Goal: Check status: Check status

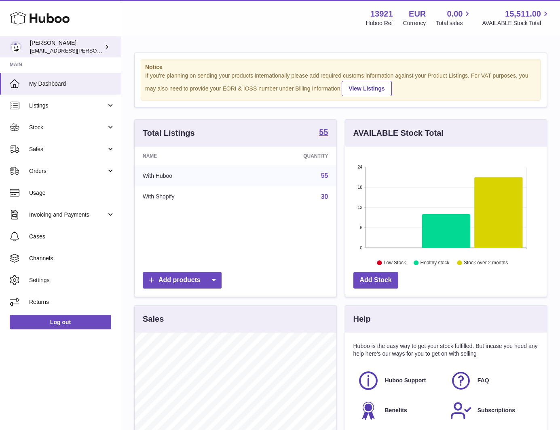
scroll to position [126, 201]
click at [222, 15] on div "Menu Huboo 13921 Huboo Ref EUR Currency 0.00 Total sales 15,511.00 AVAILABLE St…" at bounding box center [340, 17] width 419 height 19
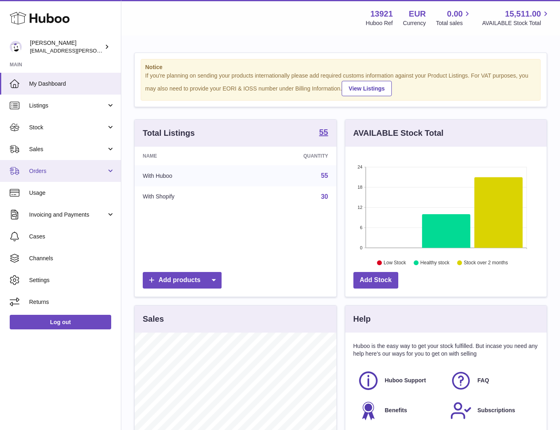
click at [65, 163] on link "Orders" at bounding box center [60, 171] width 121 height 22
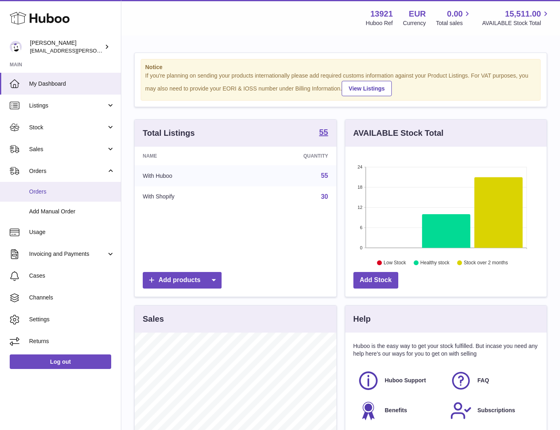
click at [61, 186] on link "Orders" at bounding box center [60, 192] width 121 height 20
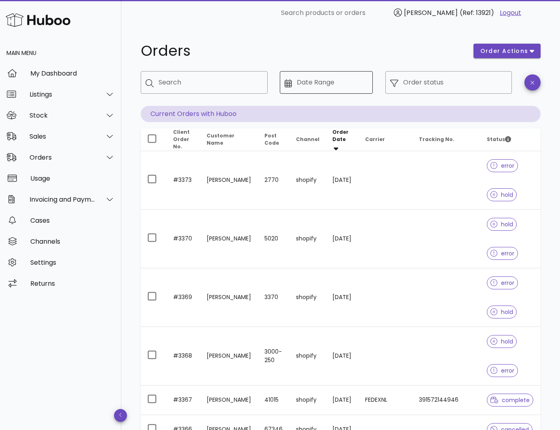
click at [289, 80] on icon at bounding box center [288, 83] width 7 height 8
click at [289, 85] on icon at bounding box center [288, 83] width 7 height 8
click at [306, 84] on input "Date Range" at bounding box center [332, 82] width 71 height 13
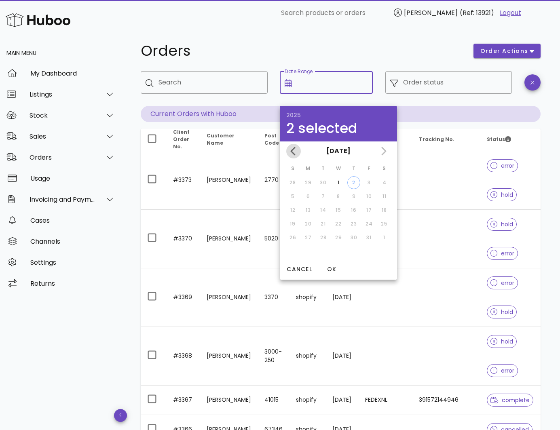
click at [296, 152] on icon "Previous month" at bounding box center [294, 151] width 10 height 10
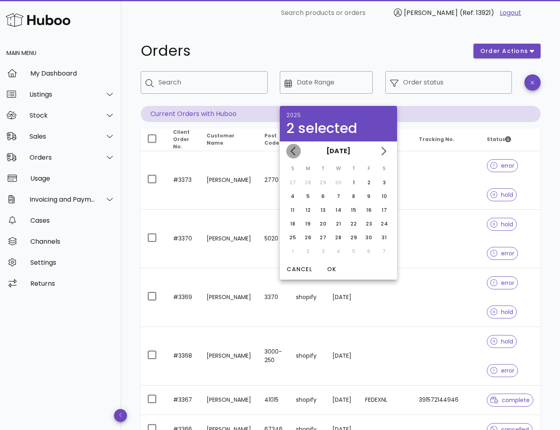
click at [296, 152] on icon "Previous month" at bounding box center [294, 151] width 10 height 10
click at [360, 44] on h1 "Orders" at bounding box center [302, 51] width 323 height 15
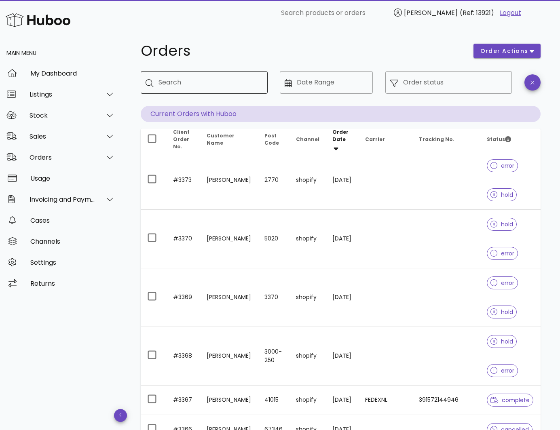
click at [198, 83] on input "Search" at bounding box center [210, 82] width 103 height 13
type input "****"
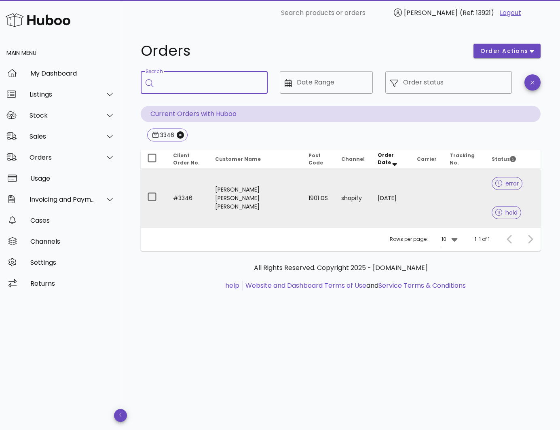
click at [214, 190] on td "[PERSON_NAME] [PERSON_NAME] [PERSON_NAME]" at bounding box center [255, 198] width 93 height 58
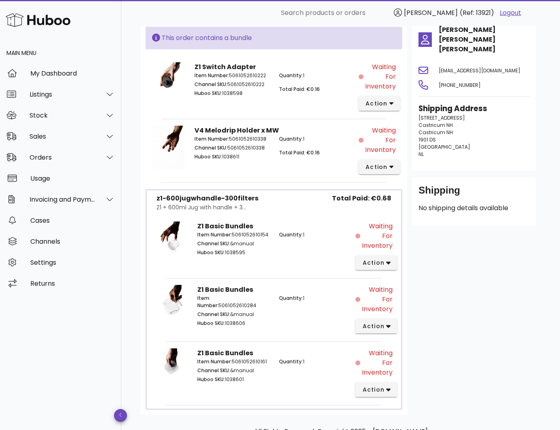
scroll to position [121, 0]
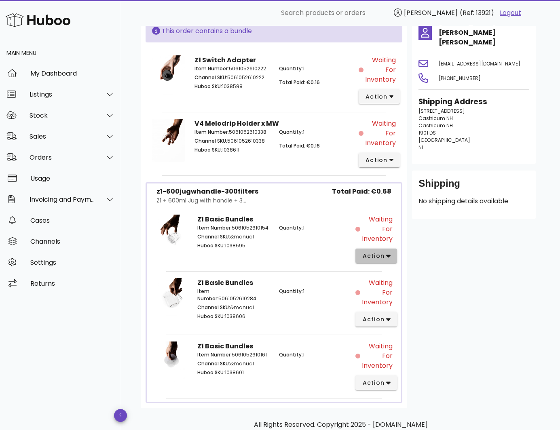
click at [383, 260] on button "action" at bounding box center [376, 256] width 42 height 15
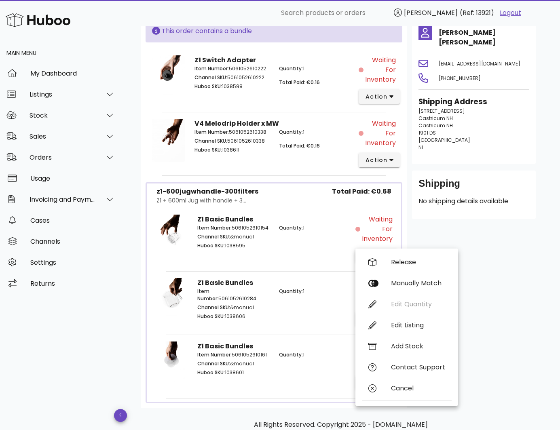
click at [491, 245] on div "Customer Hugo Anibal Garcia Chiquito hunahpucoffee@gmail.com +31624474081 Shipp…" at bounding box center [473, 197] width 133 height 421
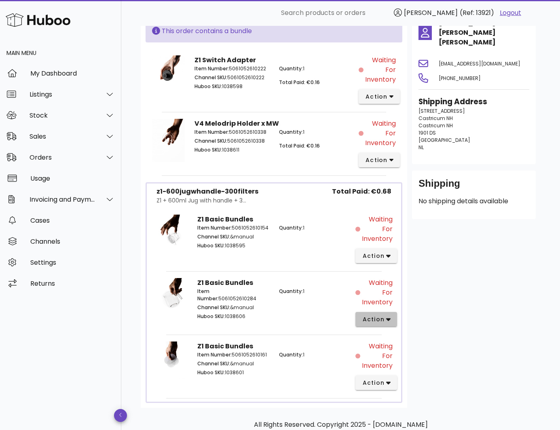
click at [373, 317] on span "action" at bounding box center [373, 319] width 23 height 8
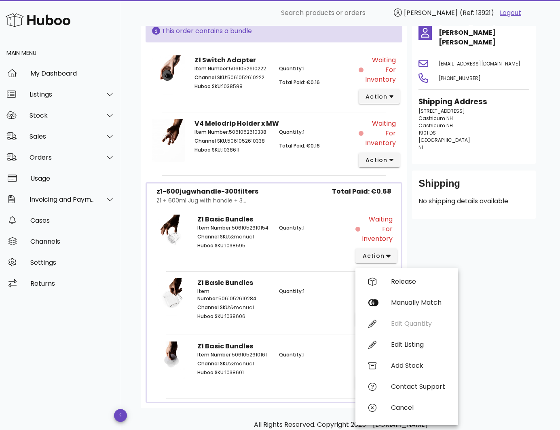
click at [494, 262] on div "Customer Hugo Anibal Garcia Chiquito hunahpucoffee@gmail.com +31624474081 Shipp…" at bounding box center [473, 197] width 133 height 421
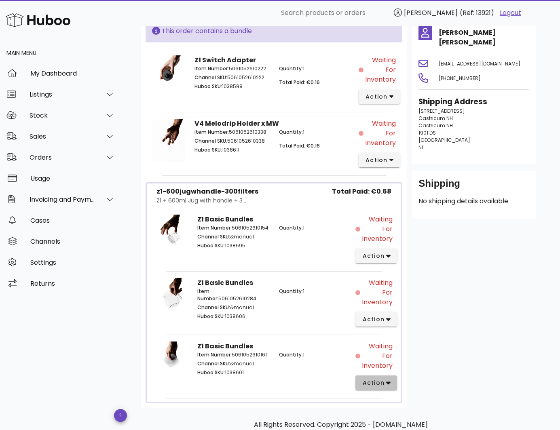
click at [381, 384] on span "action" at bounding box center [373, 383] width 23 height 8
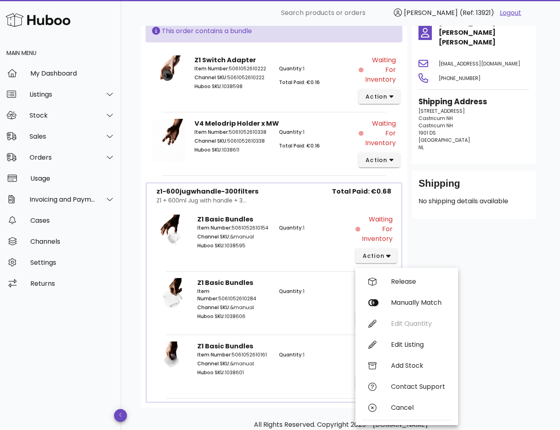
click at [497, 253] on div "Customer Hugo Anibal Garcia Chiquito hunahpucoffee@gmail.com +31624474081 Shipp…" at bounding box center [473, 197] width 133 height 421
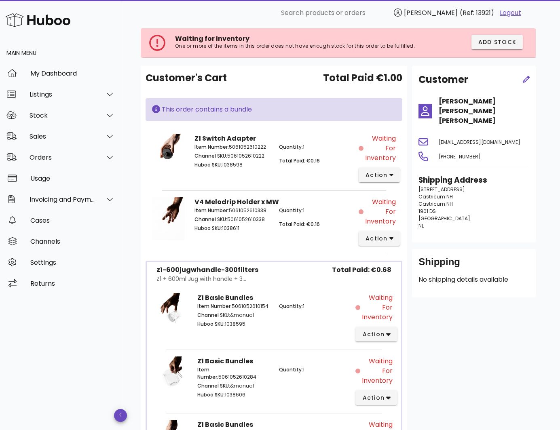
scroll to position [40, 0]
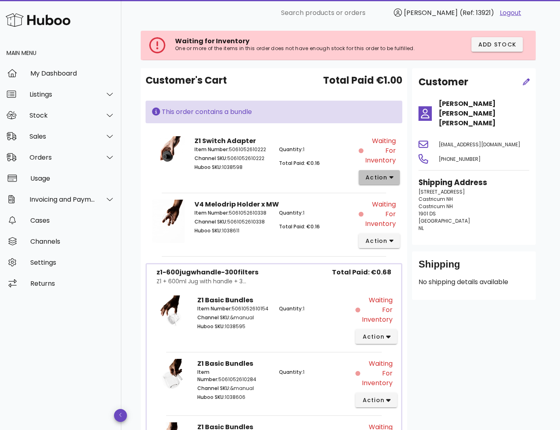
click at [387, 180] on span "action" at bounding box center [376, 177] width 23 height 8
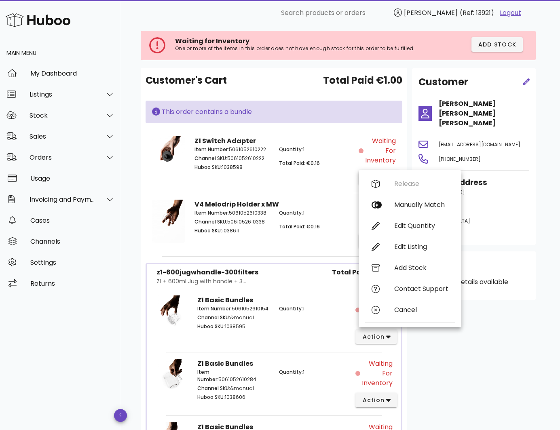
click at [496, 306] on div "Customer Hugo Anibal Garcia Chiquito hunahpucoffee@gmail.com +31624474081 Shipp…" at bounding box center [473, 278] width 133 height 421
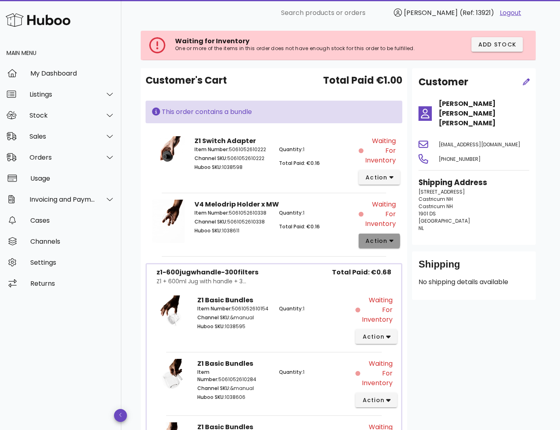
click at [378, 238] on span "action" at bounding box center [376, 241] width 23 height 8
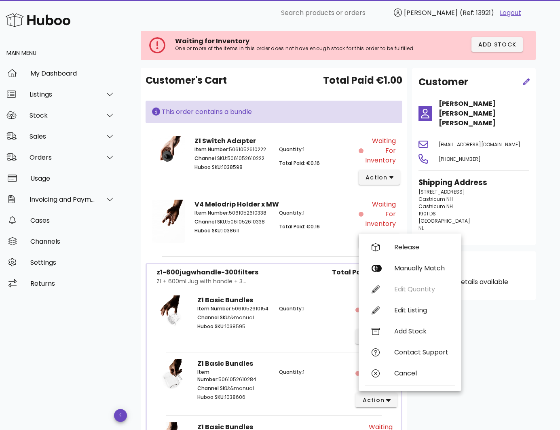
click at [518, 342] on div "Customer Hugo Anibal Garcia Chiquito hunahpucoffee@gmail.com +31624474081 Shipp…" at bounding box center [473, 278] width 133 height 421
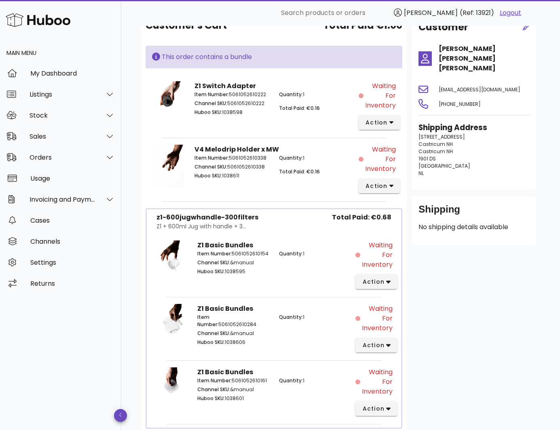
scroll to position [81, 0]
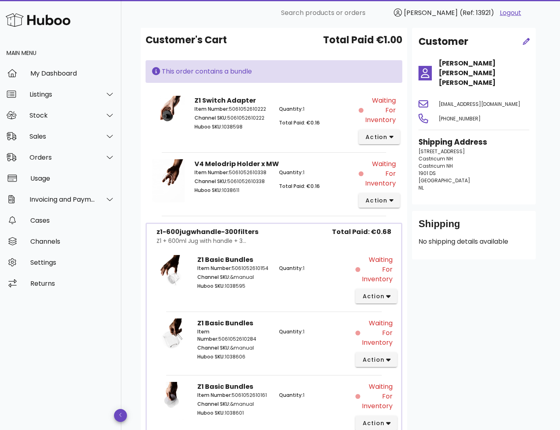
click at [478, 282] on div "Customer Hugo Anibal Garcia Chiquito hunahpucoffee@gmail.com +31624474081 Shipp…" at bounding box center [473, 238] width 133 height 421
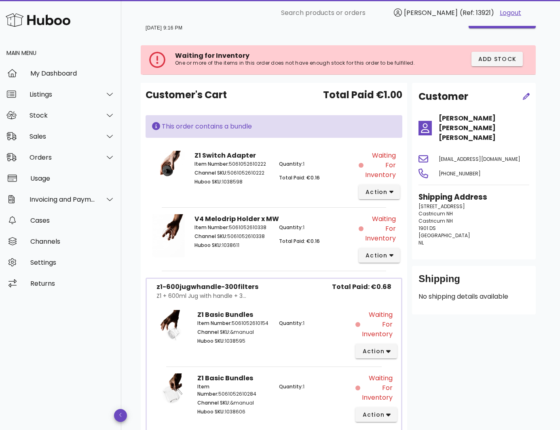
scroll to position [40, 0]
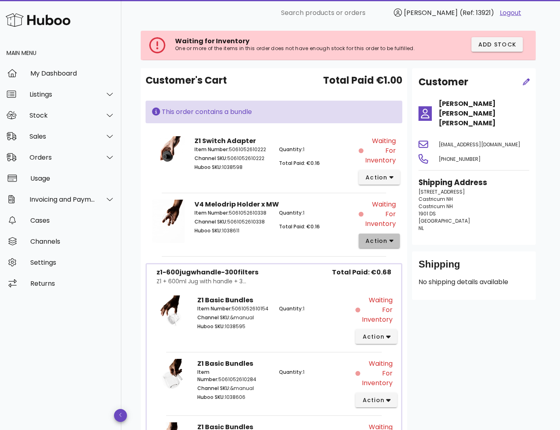
click at [372, 237] on span "action" at bounding box center [376, 241] width 23 height 8
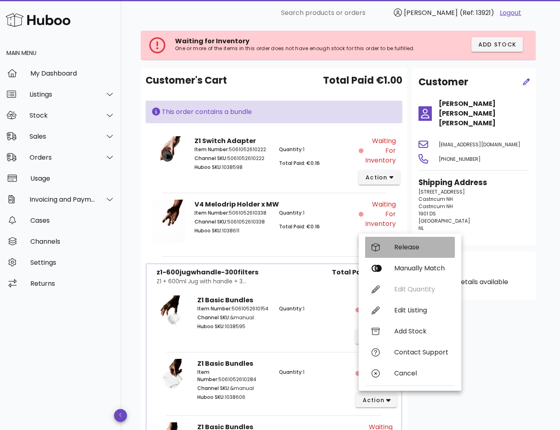
click at [401, 248] on div "Release" at bounding box center [421, 247] width 54 height 8
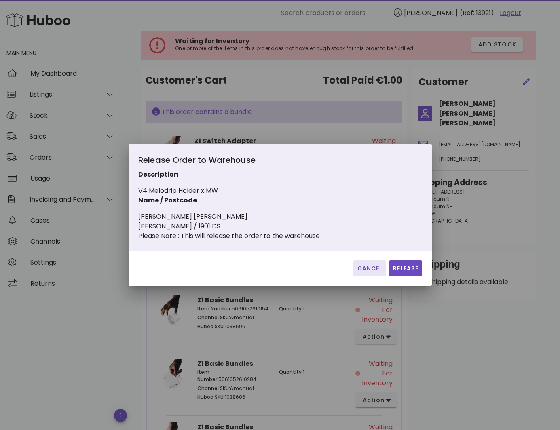
click at [377, 269] on span "Cancel" at bounding box center [370, 268] width 26 height 8
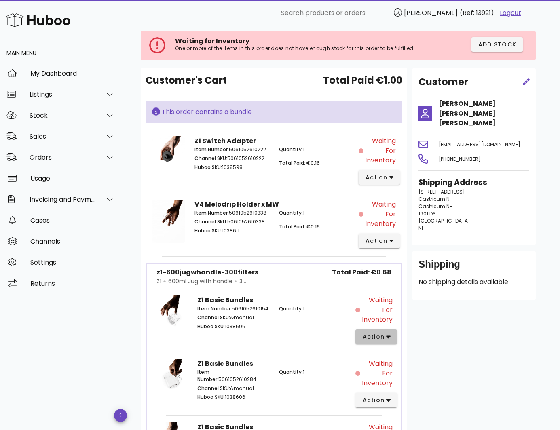
click at [371, 334] on span "action" at bounding box center [373, 337] width 23 height 8
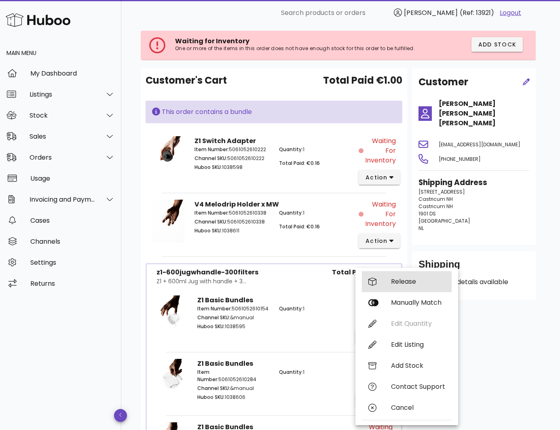
click at [400, 281] on div "Release" at bounding box center [418, 282] width 54 height 8
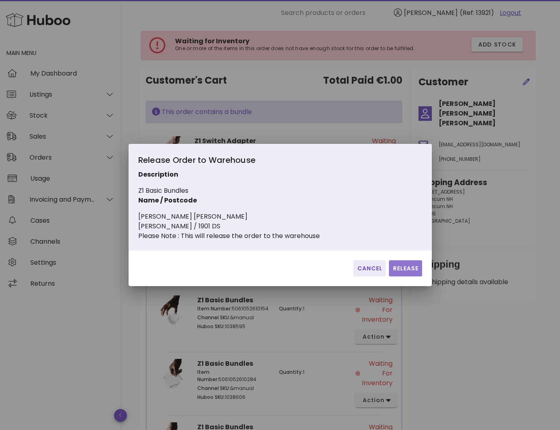
click at [393, 271] on span "Release" at bounding box center [405, 268] width 26 height 8
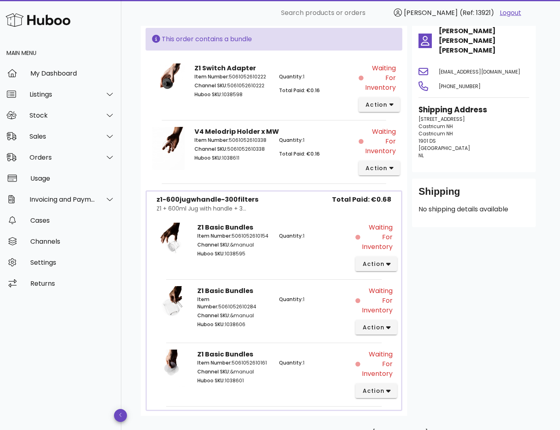
scroll to position [121, 0]
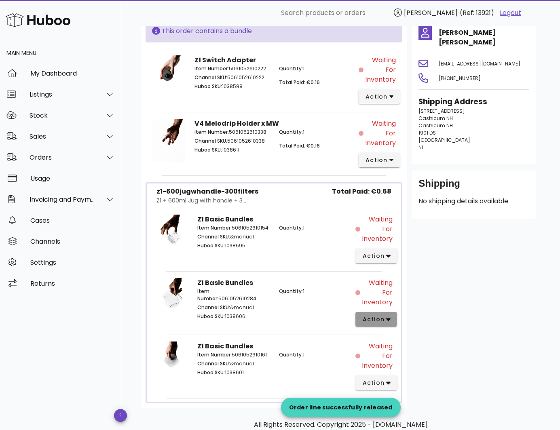
click at [378, 316] on span "action" at bounding box center [373, 319] width 23 height 8
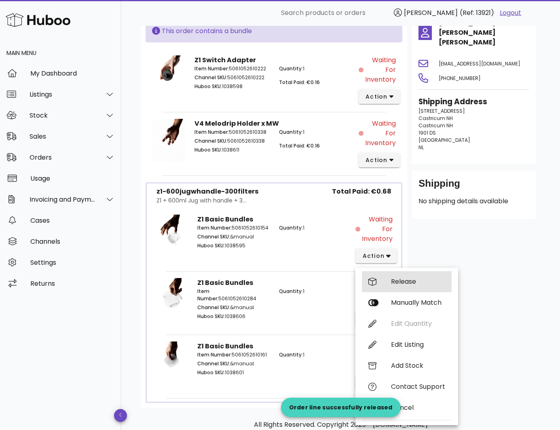
click at [401, 285] on div "Release" at bounding box center [418, 282] width 54 height 8
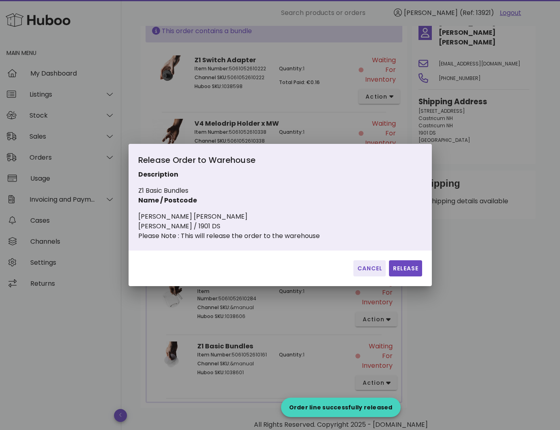
click at [402, 260] on div "Cancel Release" at bounding box center [280, 269] width 303 height 36
click at [403, 272] on span "Release" at bounding box center [405, 268] width 26 height 8
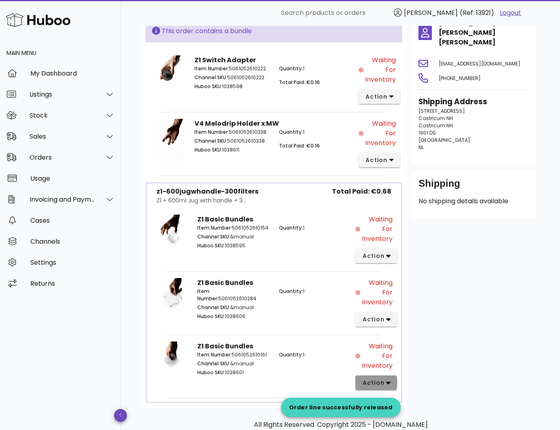
click at [381, 381] on span "action" at bounding box center [373, 383] width 23 height 8
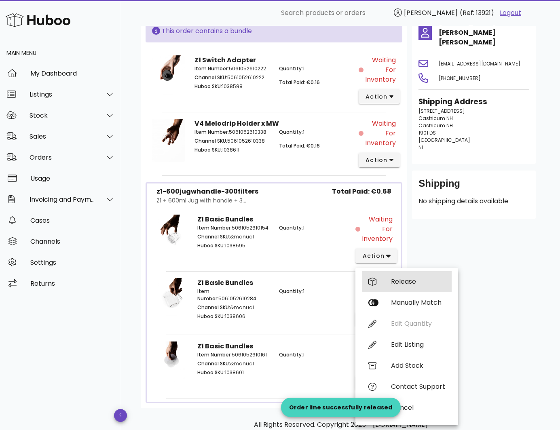
click at [398, 283] on div "Release" at bounding box center [418, 282] width 54 height 8
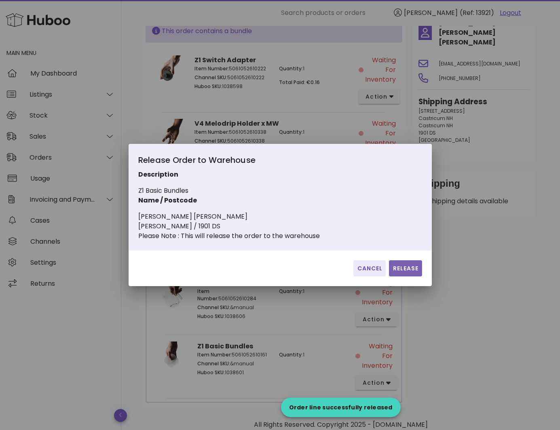
click at [406, 264] on span "Release" at bounding box center [405, 268] width 26 height 8
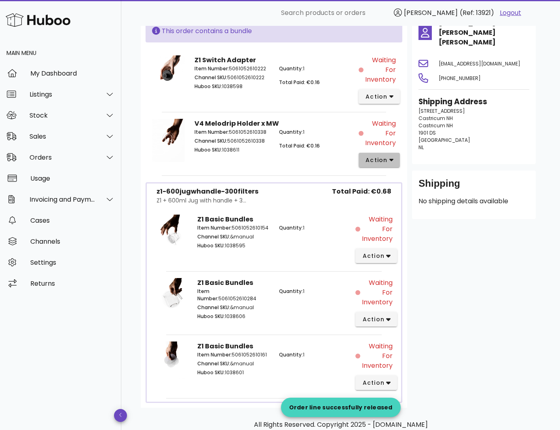
click at [385, 161] on span "action" at bounding box center [376, 160] width 23 height 8
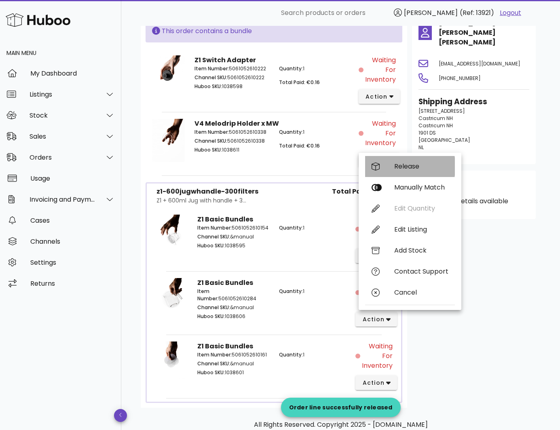
click at [397, 170] on div "Release" at bounding box center [421, 167] width 54 height 8
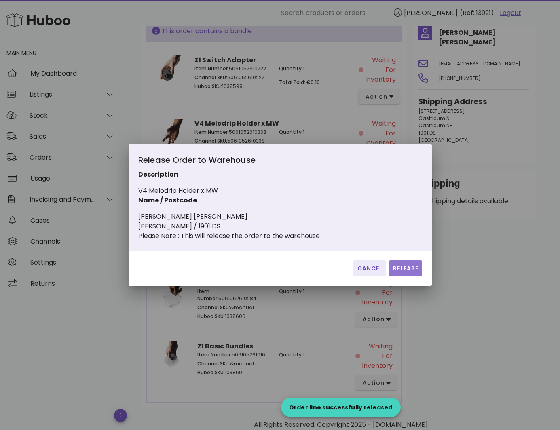
click at [394, 276] on button "Release" at bounding box center [405, 268] width 33 height 16
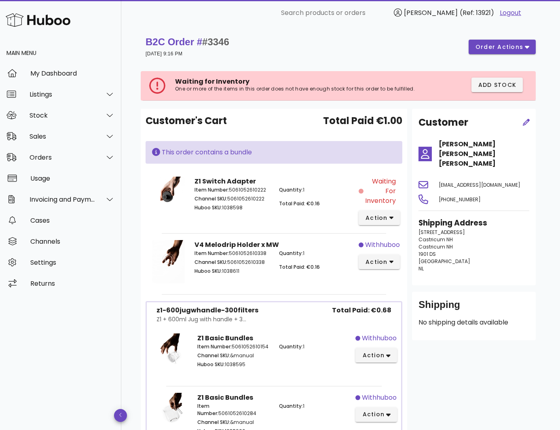
click at [459, 150] on h4 "[PERSON_NAME] [PERSON_NAME] [PERSON_NAME]" at bounding box center [484, 154] width 91 height 29
copy div "[PERSON_NAME] [PERSON_NAME] [PERSON_NAME]"
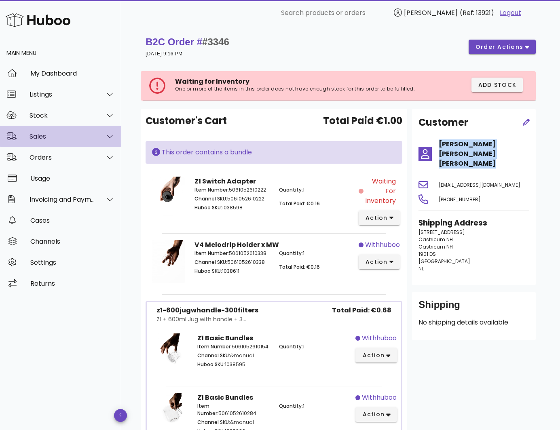
click at [99, 138] on div at bounding box center [104, 136] width 19 height 20
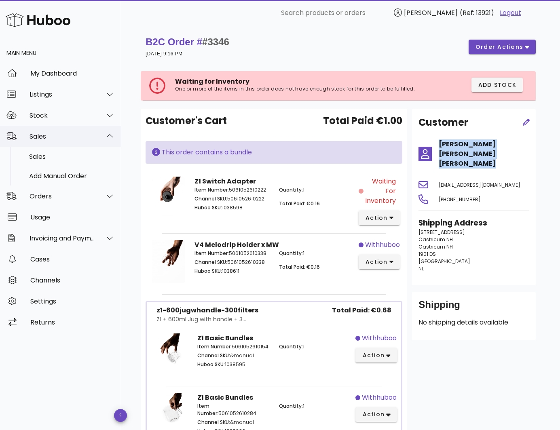
click at [101, 141] on div at bounding box center [104, 136] width 19 height 20
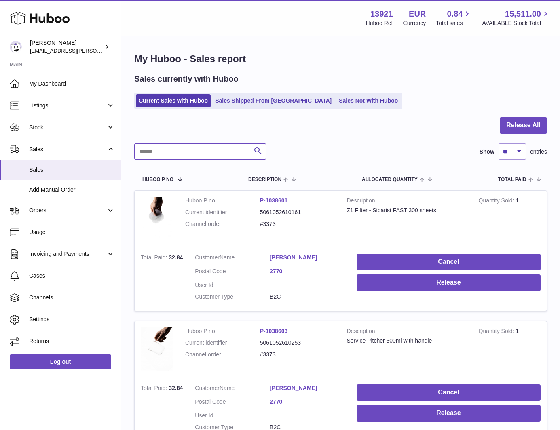
click at [199, 156] on input "text" at bounding box center [200, 152] width 132 height 16
paste input "**********"
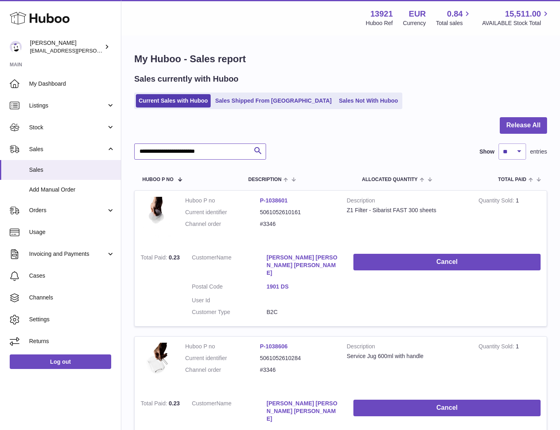
type input "**********"
